Goal: Task Accomplishment & Management: Complete application form

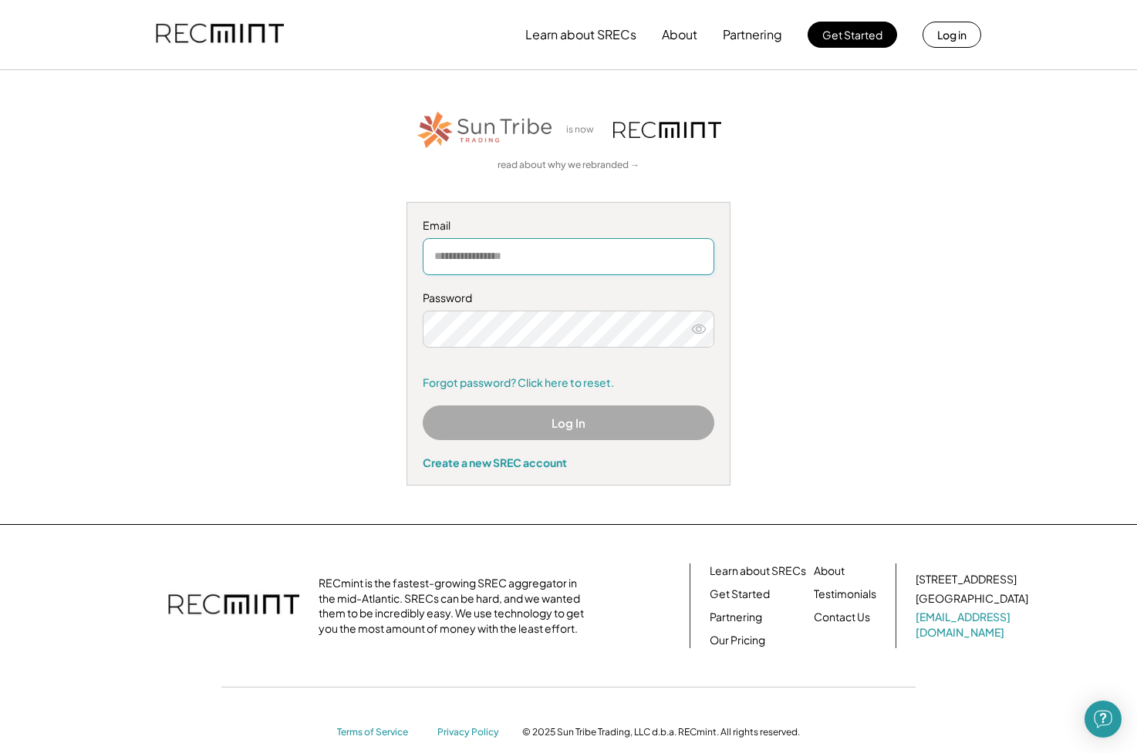
click at [554, 258] on input "email" at bounding box center [568, 256] width 291 height 37
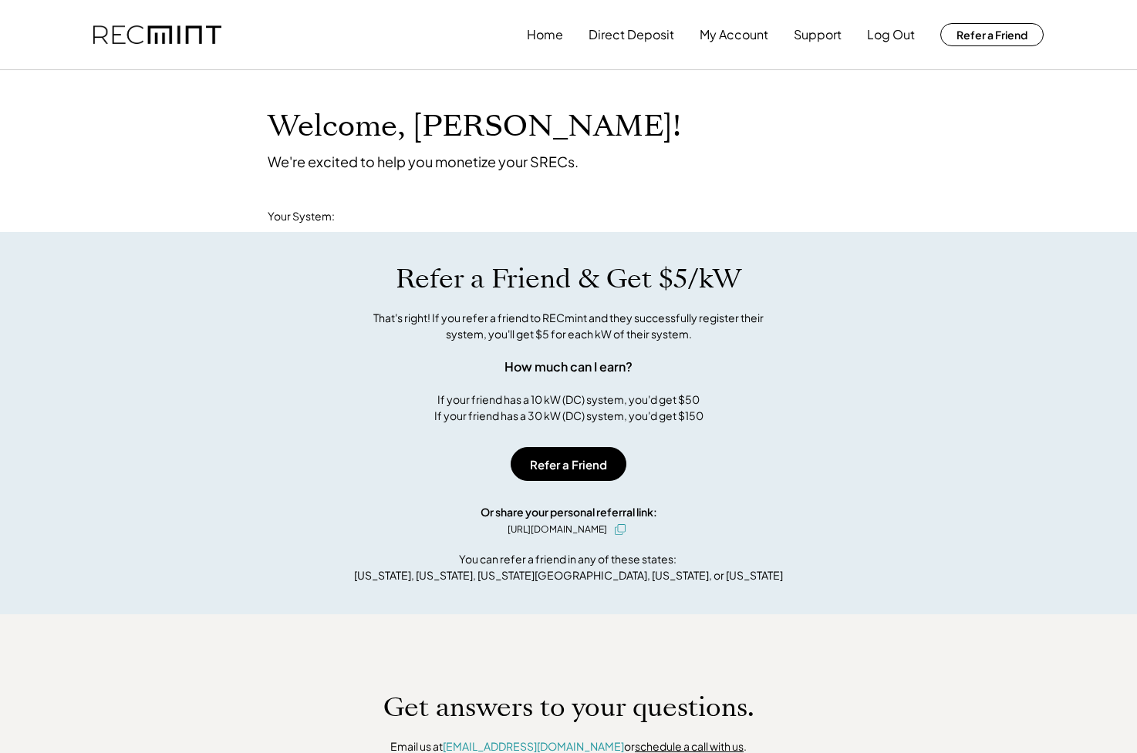
click at [538, 305] on div "Refer a Friend & Get $5/kW That's right! If you refer a friend to RECmint and t…" at bounding box center [568, 344] width 632 height 162
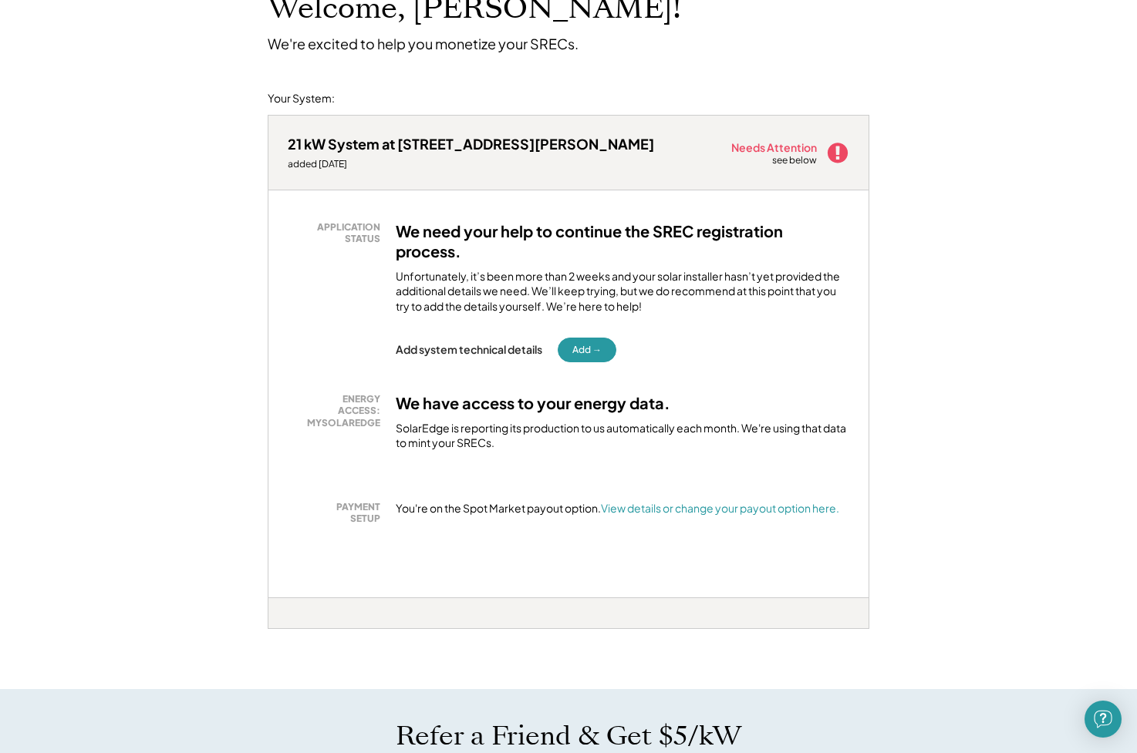
scroll to position [155, 0]
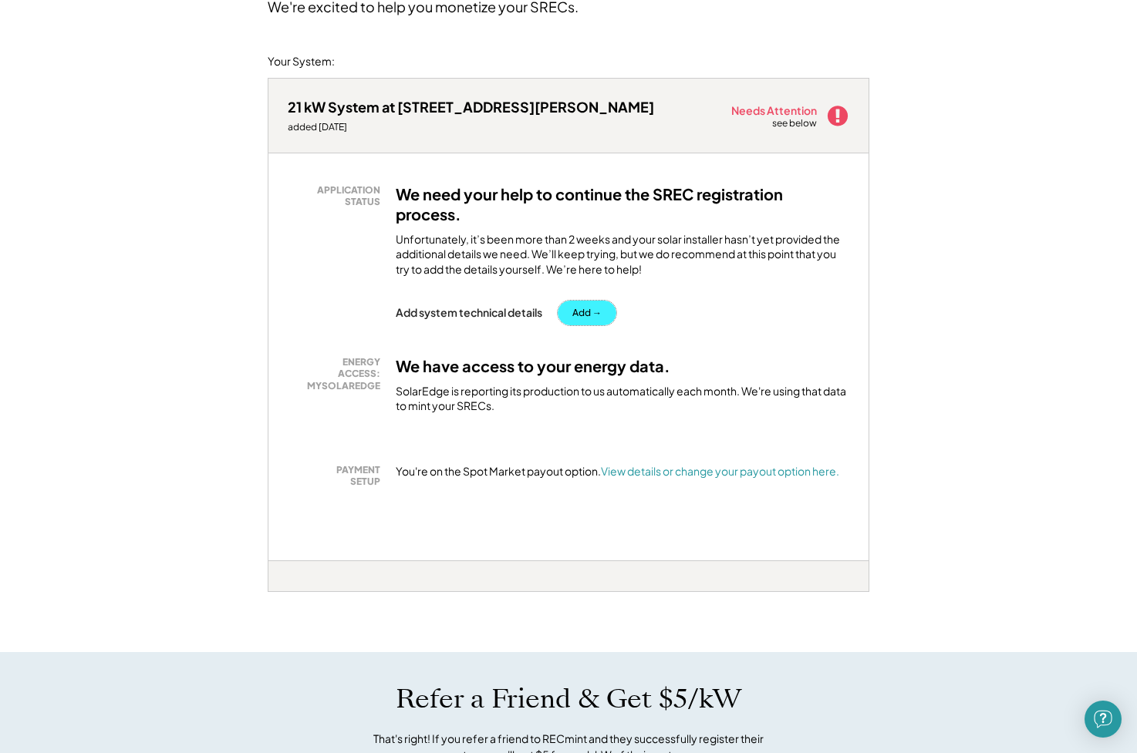
click at [596, 309] on button "Add →" at bounding box center [587, 313] width 59 height 25
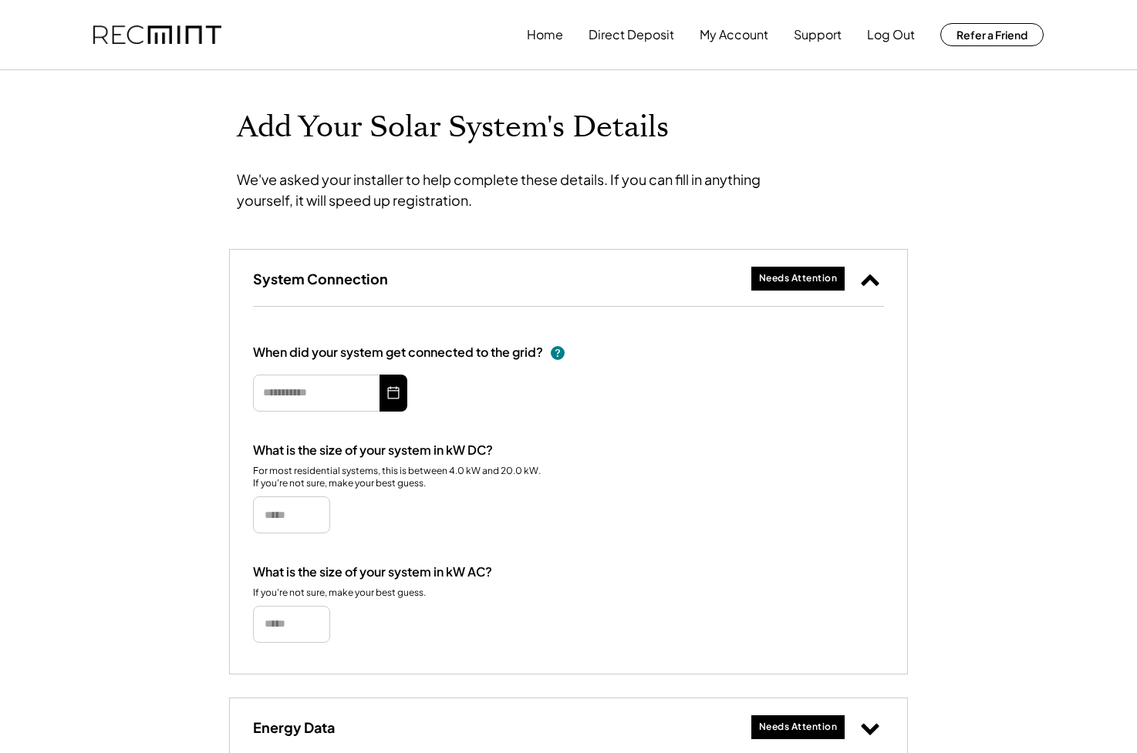
type input "*********"
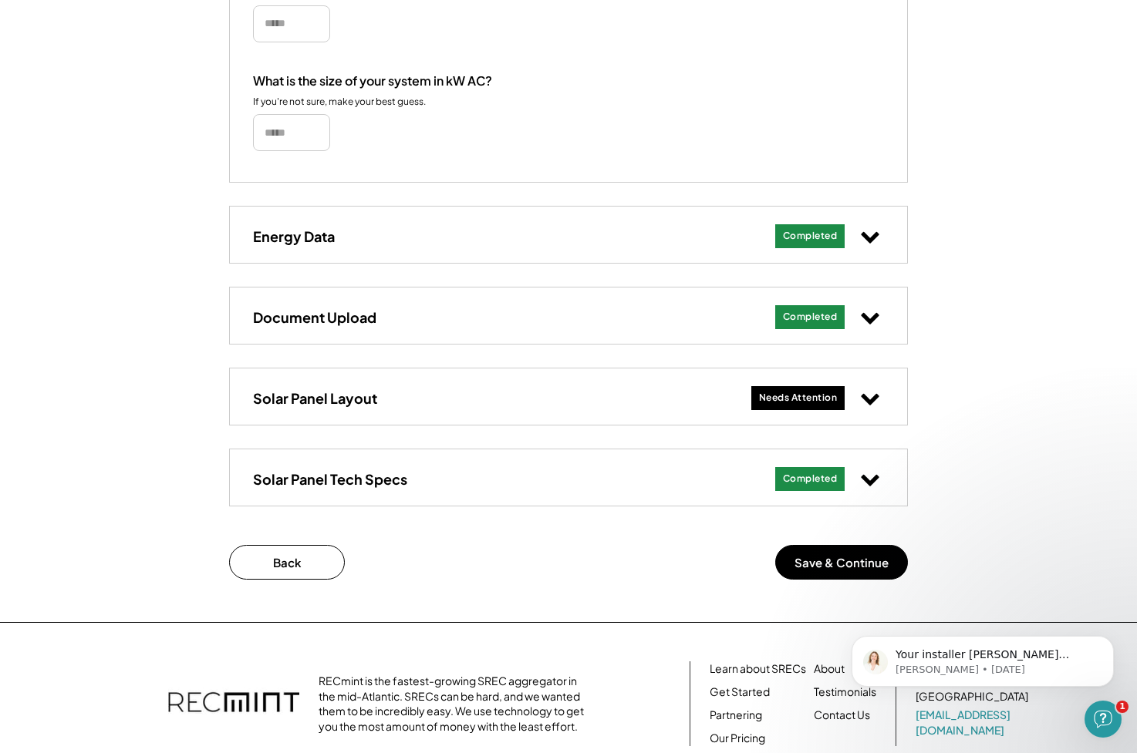
scroll to position [520, 0]
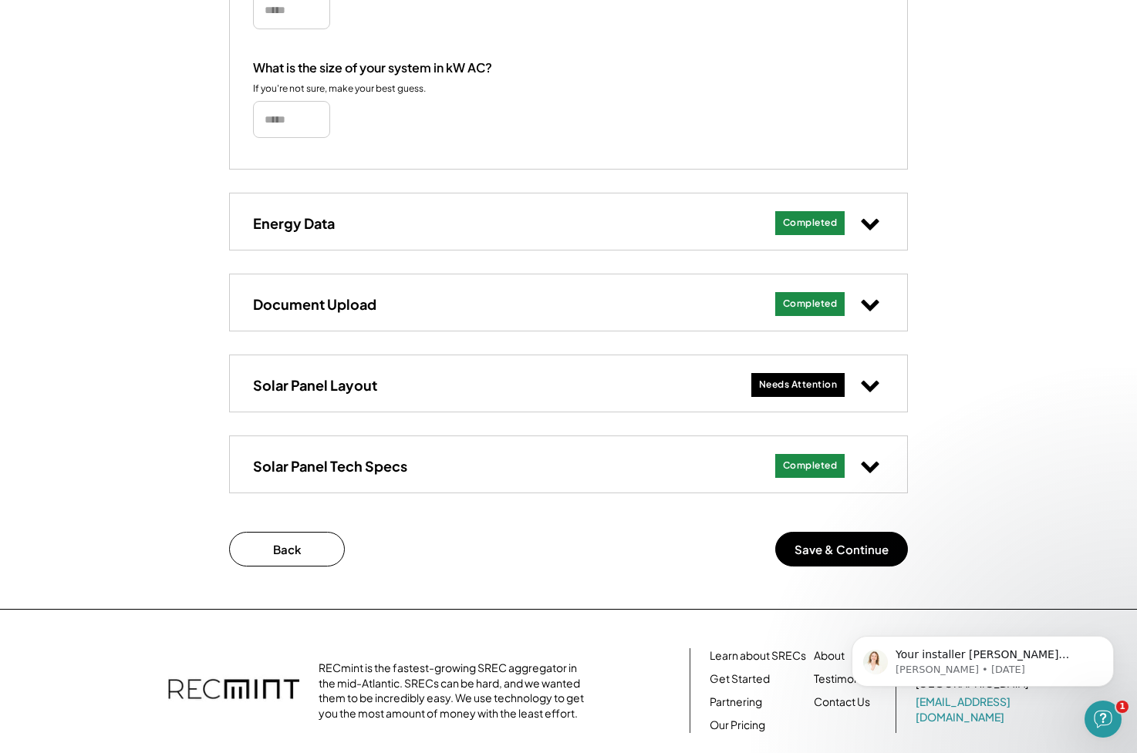
click at [875, 384] on use at bounding box center [870, 387] width 18 height 12
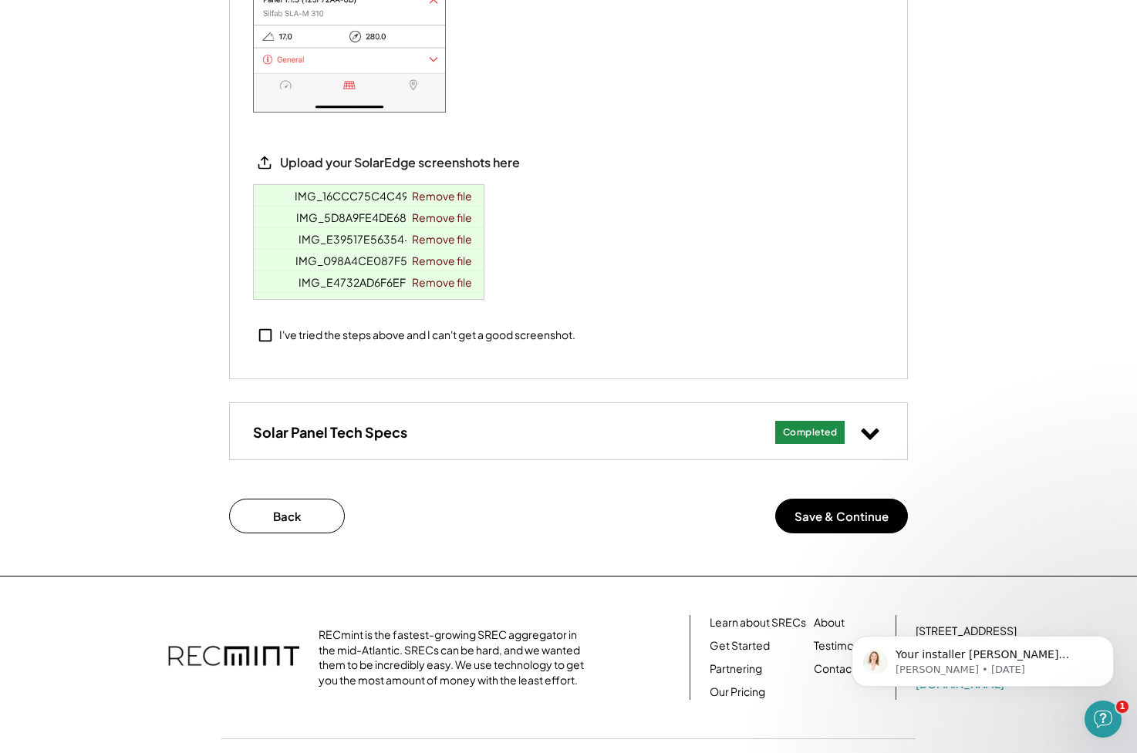
scroll to position [1653, 0]
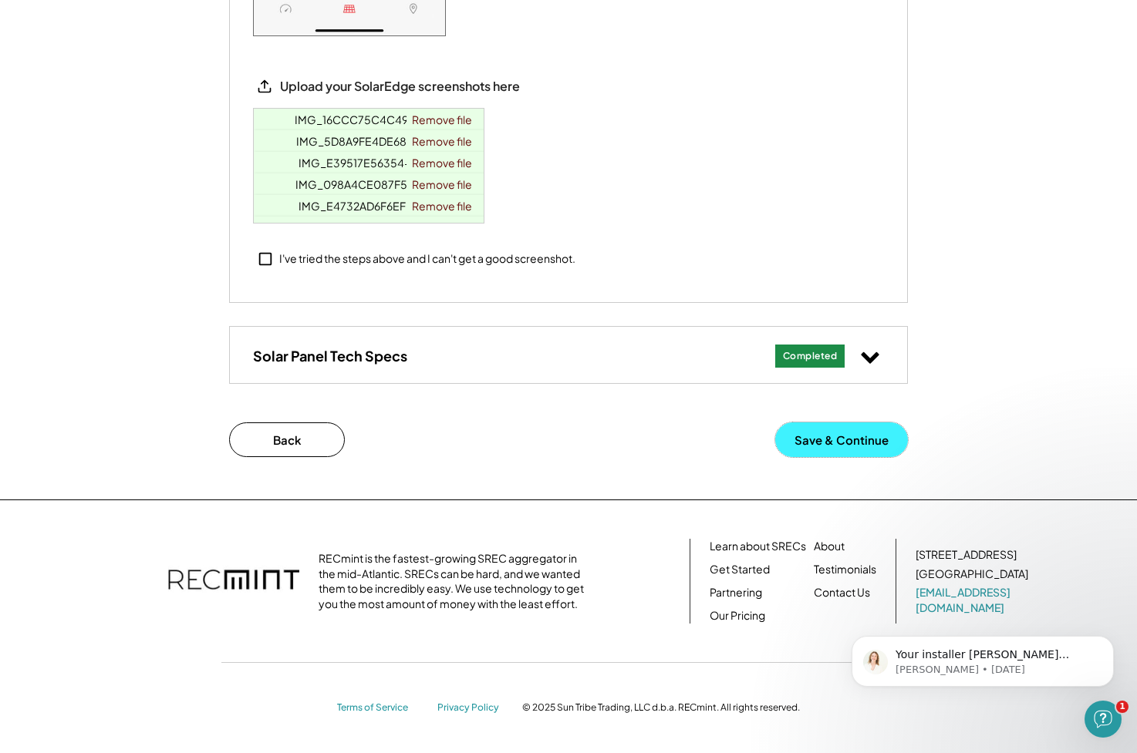
click at [839, 439] on button "Save & Continue" at bounding box center [841, 440] width 133 height 35
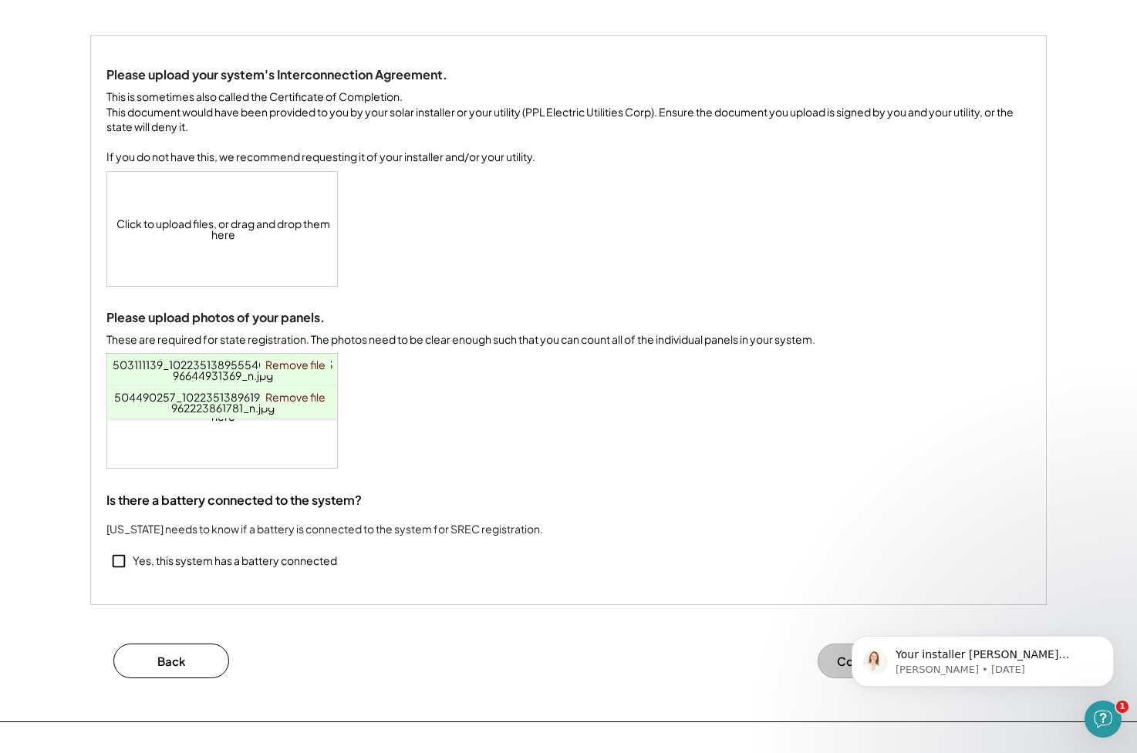
scroll to position [406, 0]
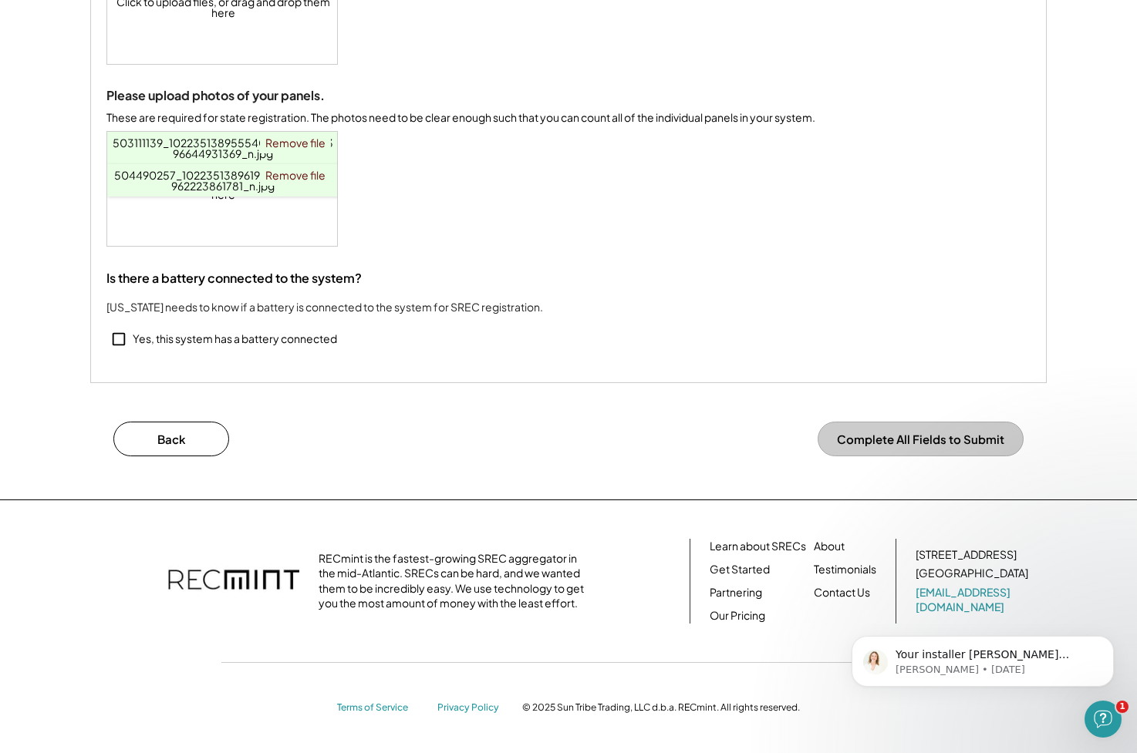
click at [897, 446] on button "Complete All Fields to Submit" at bounding box center [920, 439] width 206 height 35
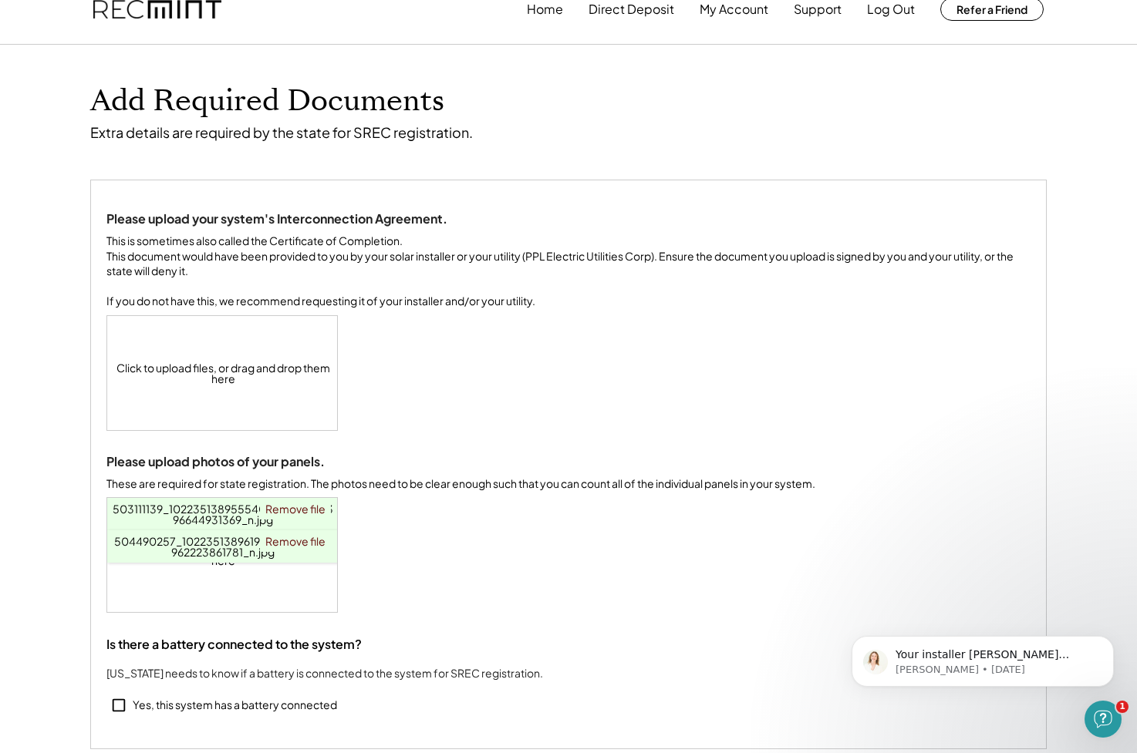
scroll to position [0, 0]
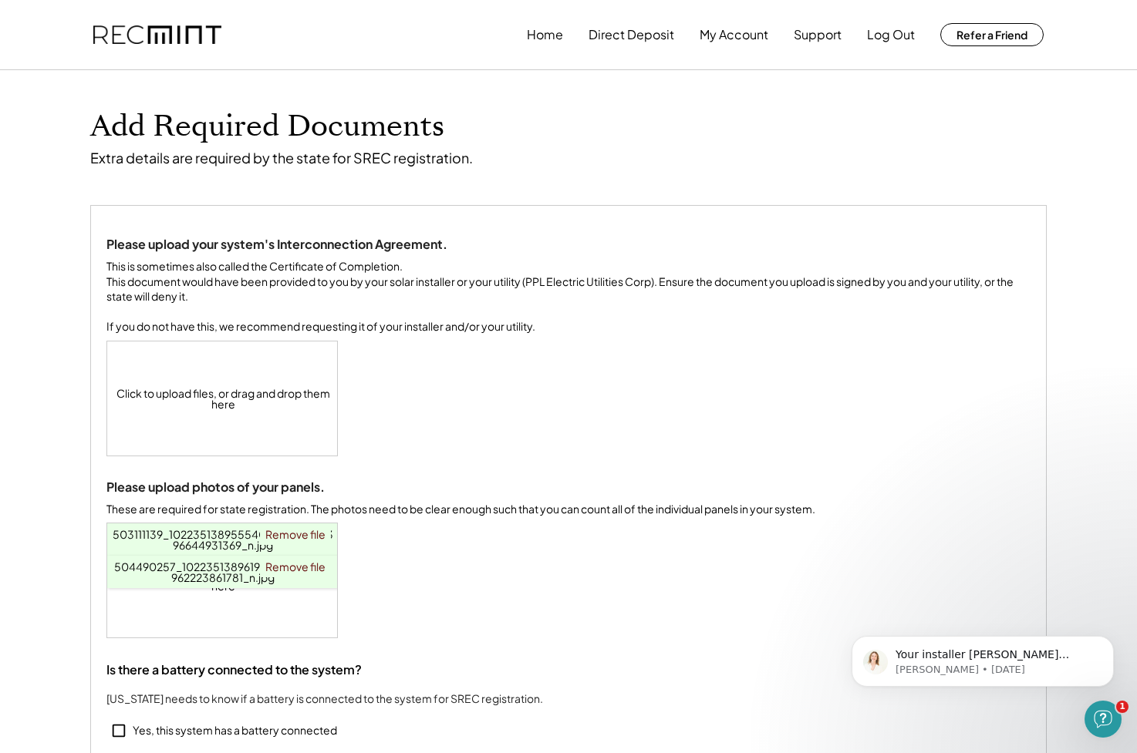
click at [449, 335] on div "This is sometimes also called the Certificate of Completion. This document woul…" at bounding box center [568, 297] width 924 height 76
click at [250, 552] on span "503111139_10223513895554023_1861938396644931369_n.jpg" at bounding box center [223, 539] width 221 height 25
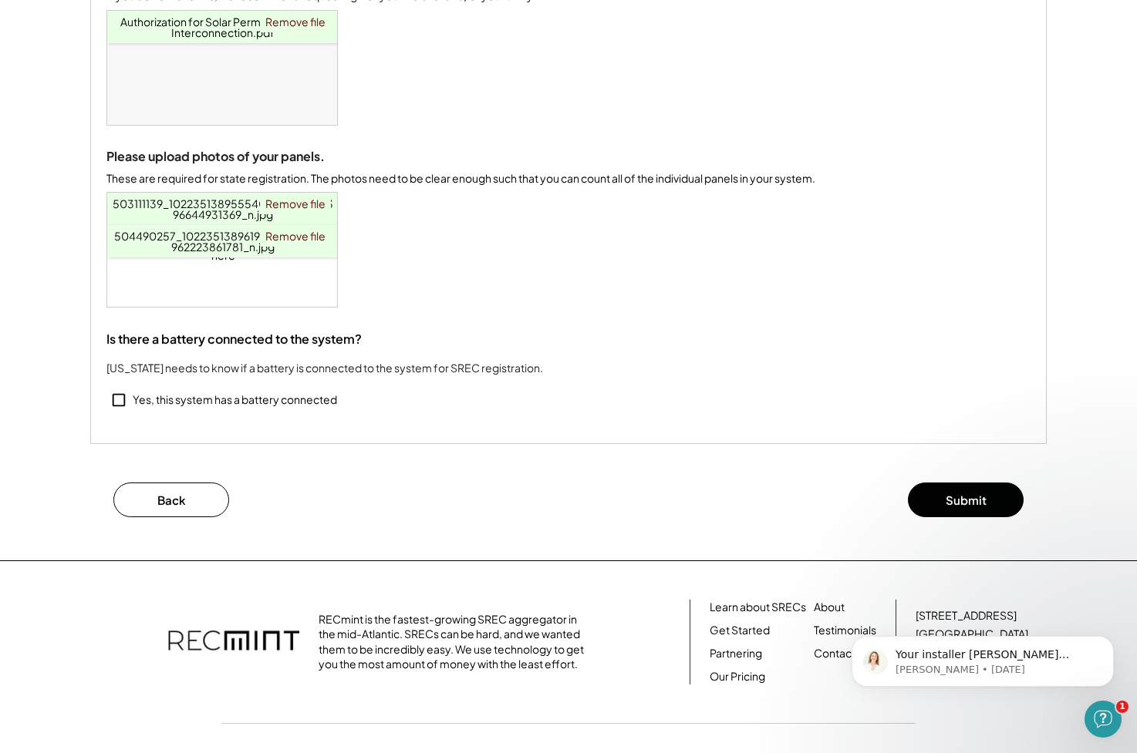
scroll to position [406, 0]
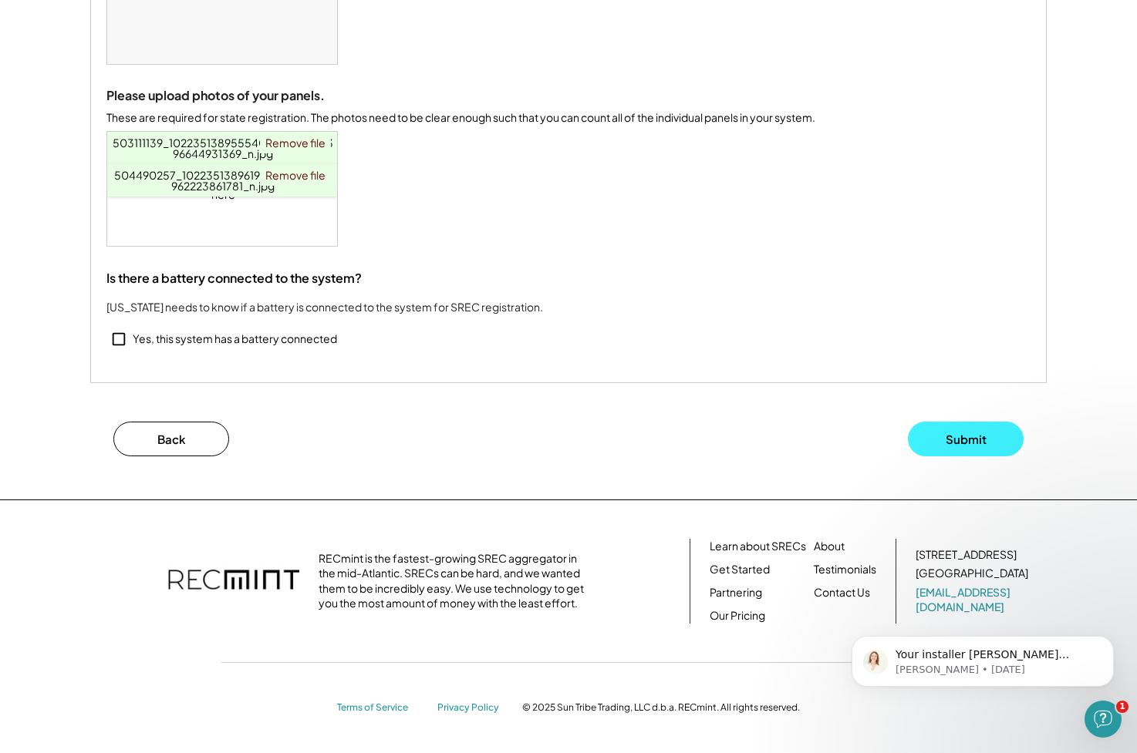
click at [984, 430] on button "Submit" at bounding box center [966, 439] width 116 height 35
